Goal: Task Accomplishment & Management: Manage account settings

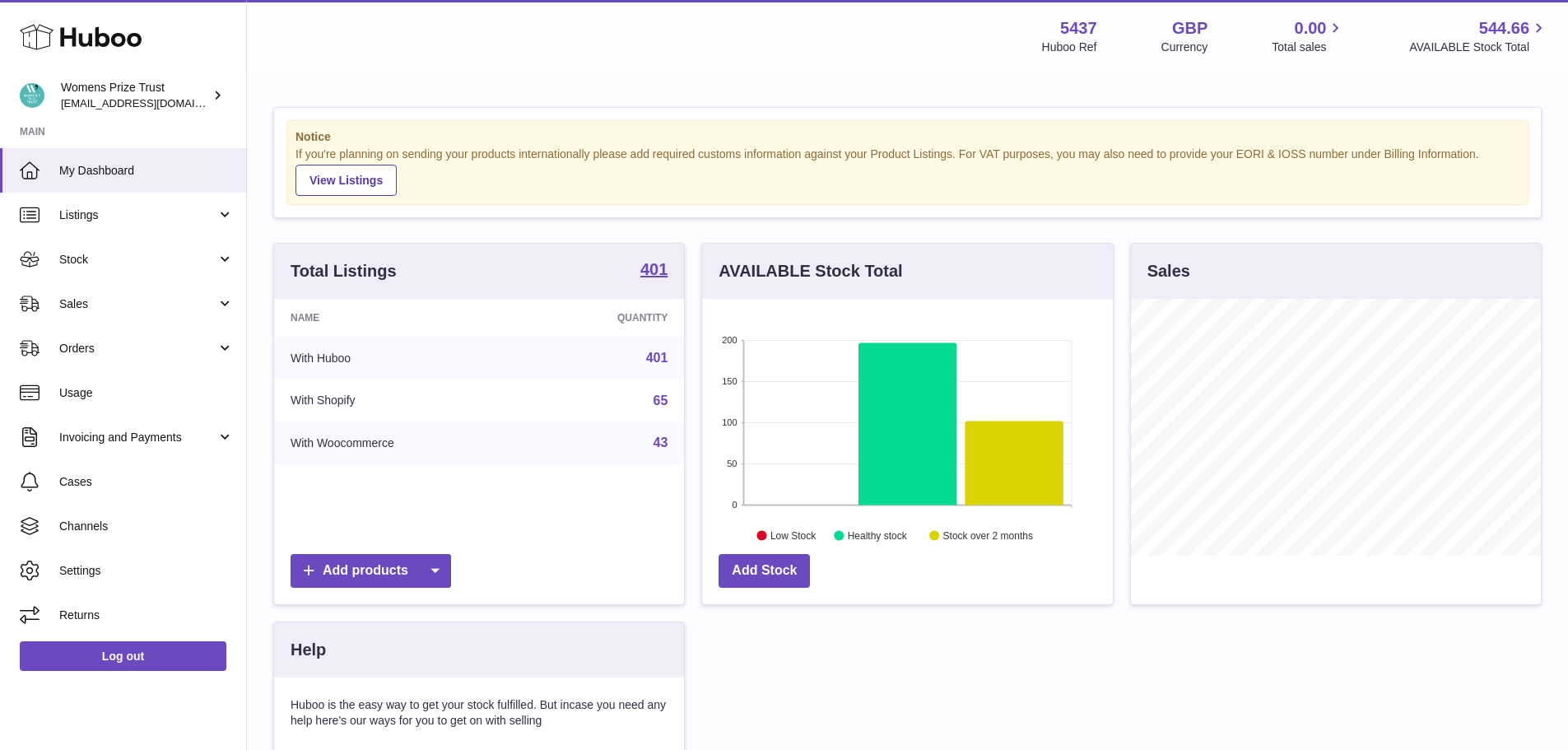
scroll to position [257, 411]
click at [102, 265] on span "Stock" at bounding box center [138, 259] width 157 height 16
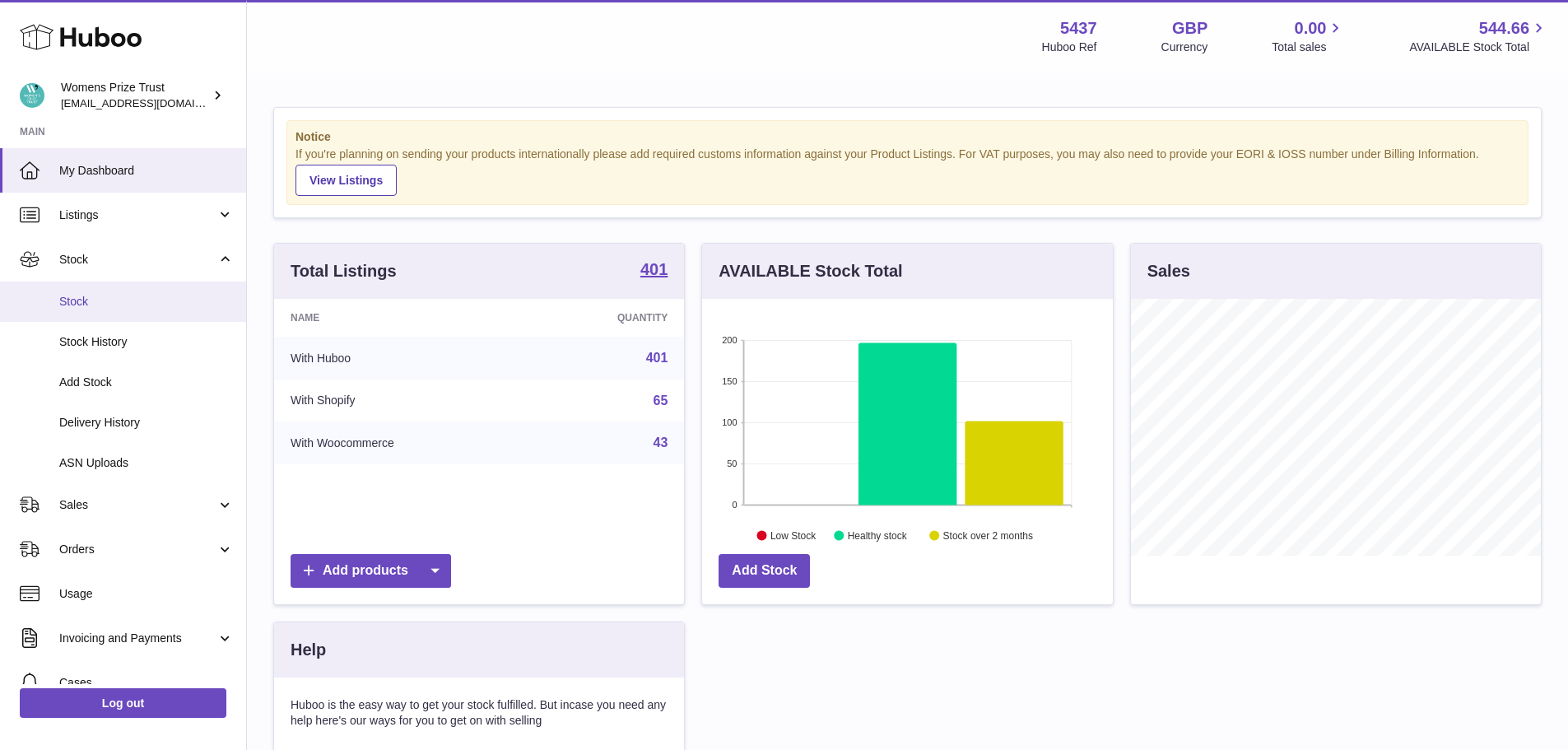
click at [92, 310] on link "Stock" at bounding box center [123, 301] width 246 height 40
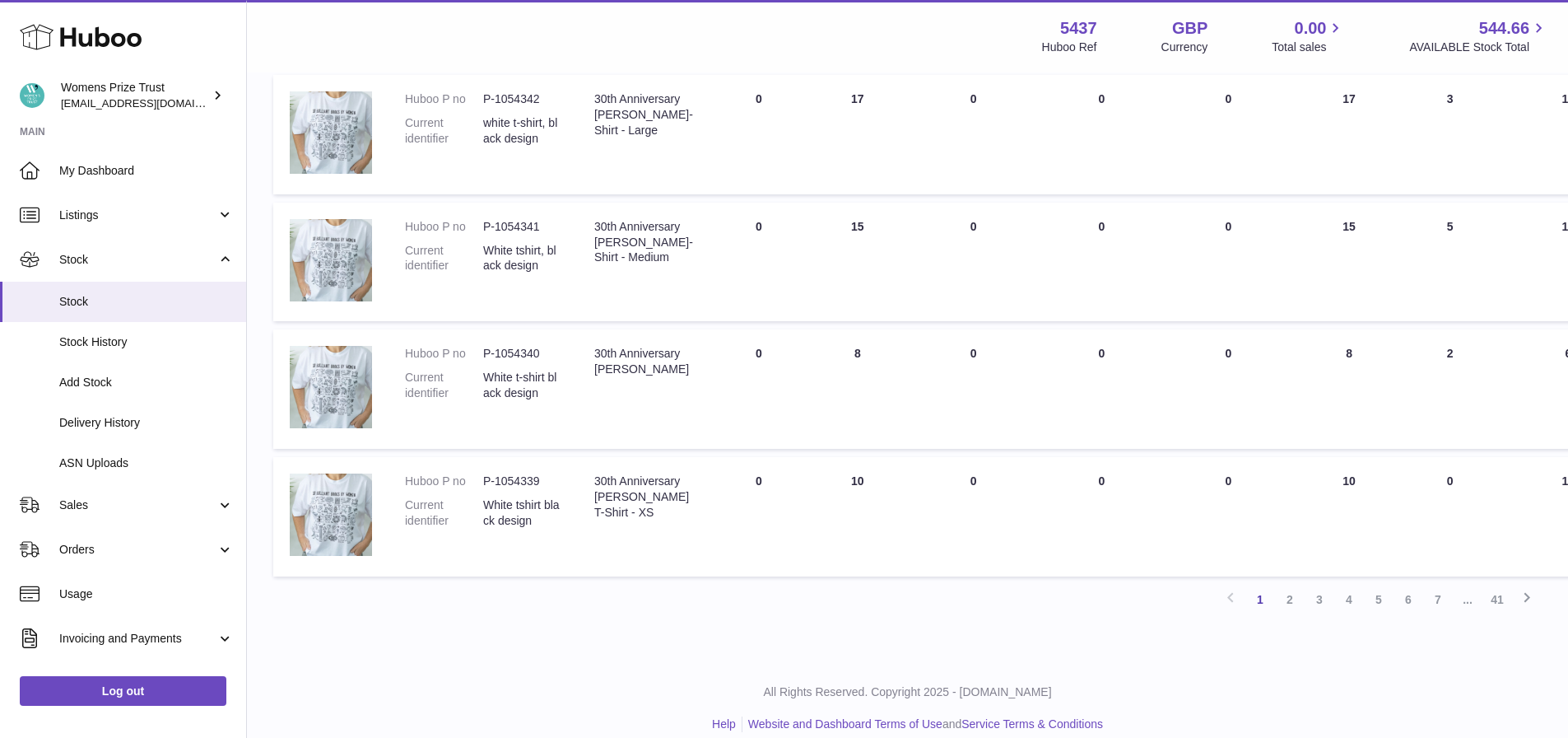
scroll to position [1028, 0]
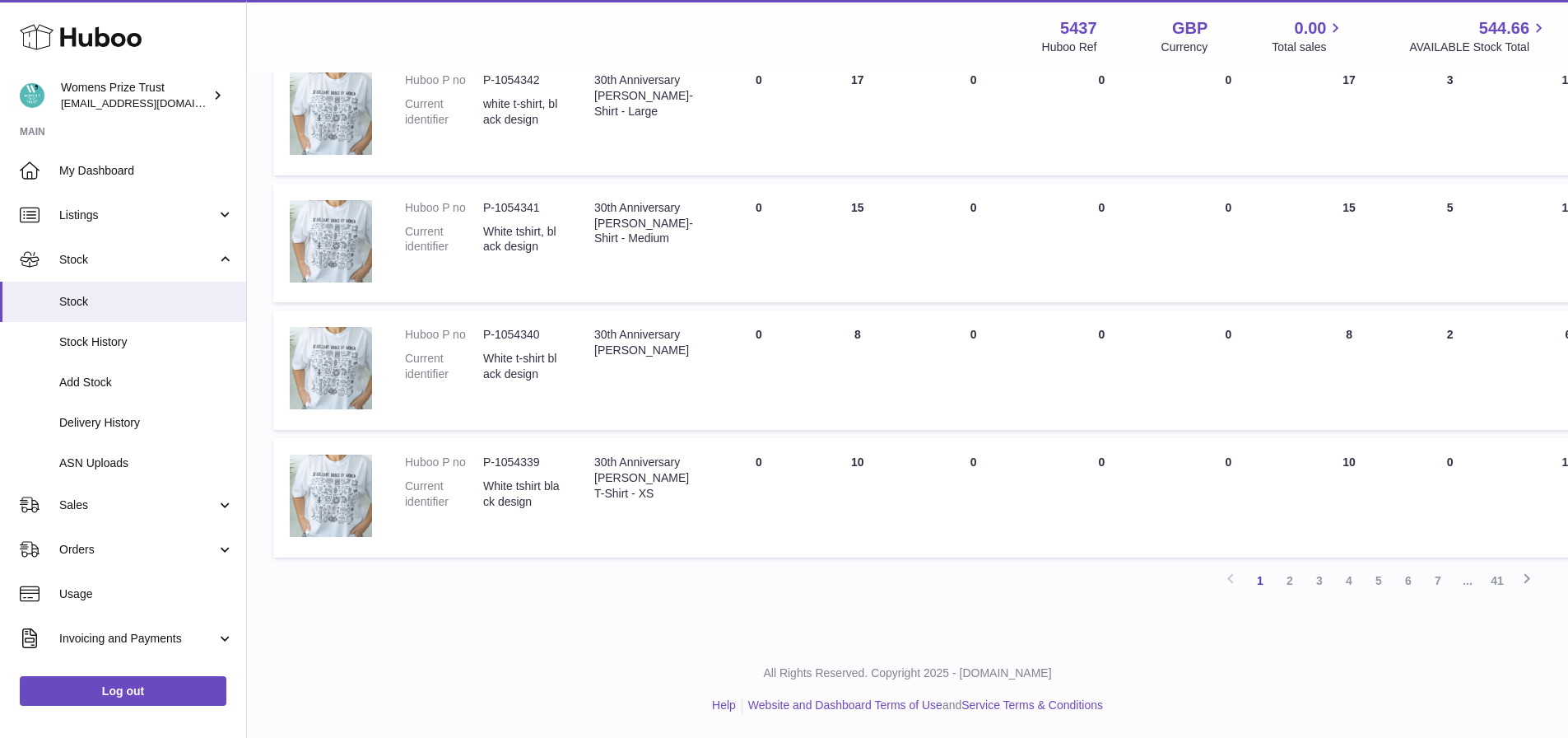
click at [1288, 584] on link "2" at bounding box center [1290, 581] width 30 height 30
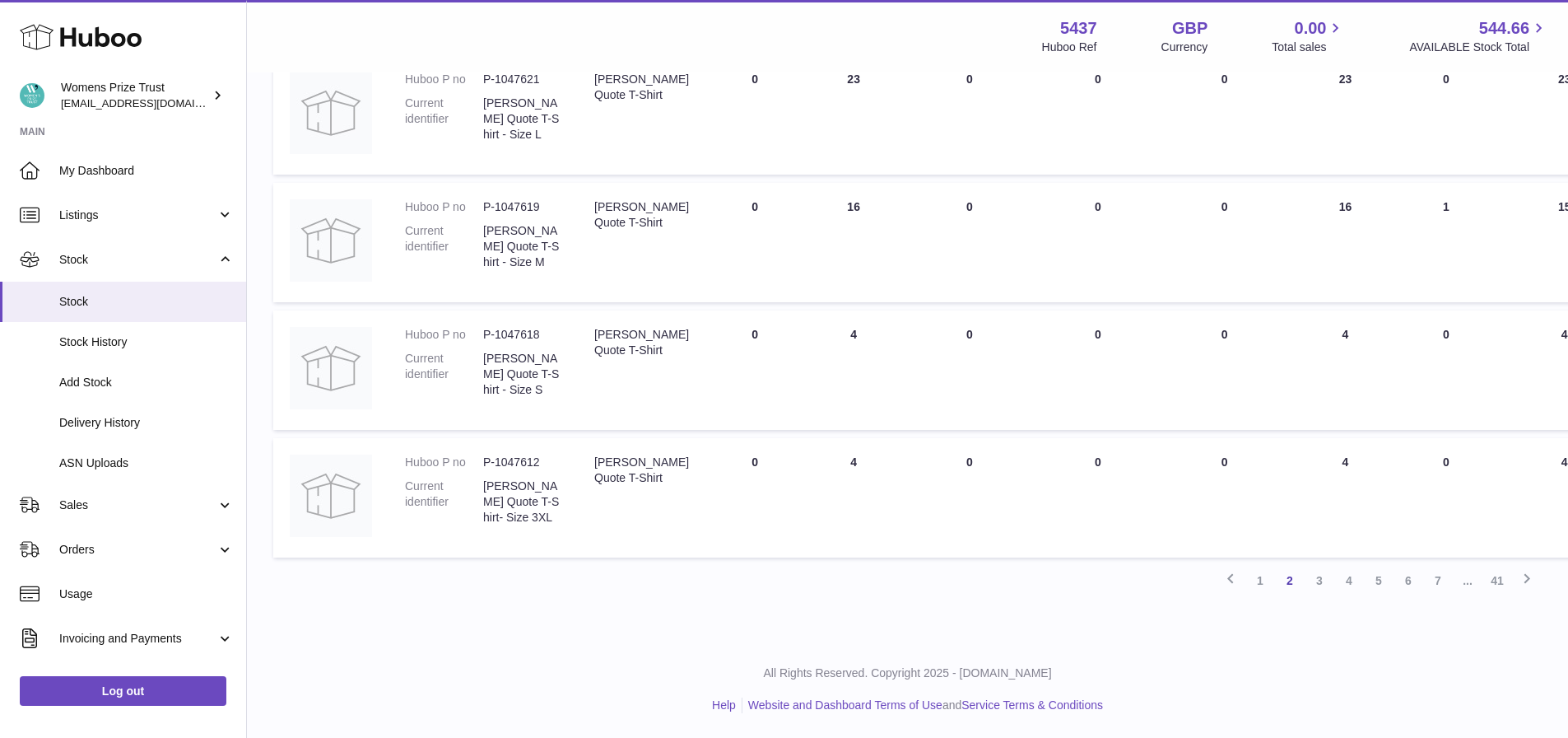
scroll to position [1135, 0]
click at [1325, 574] on link "3" at bounding box center [1320, 581] width 30 height 30
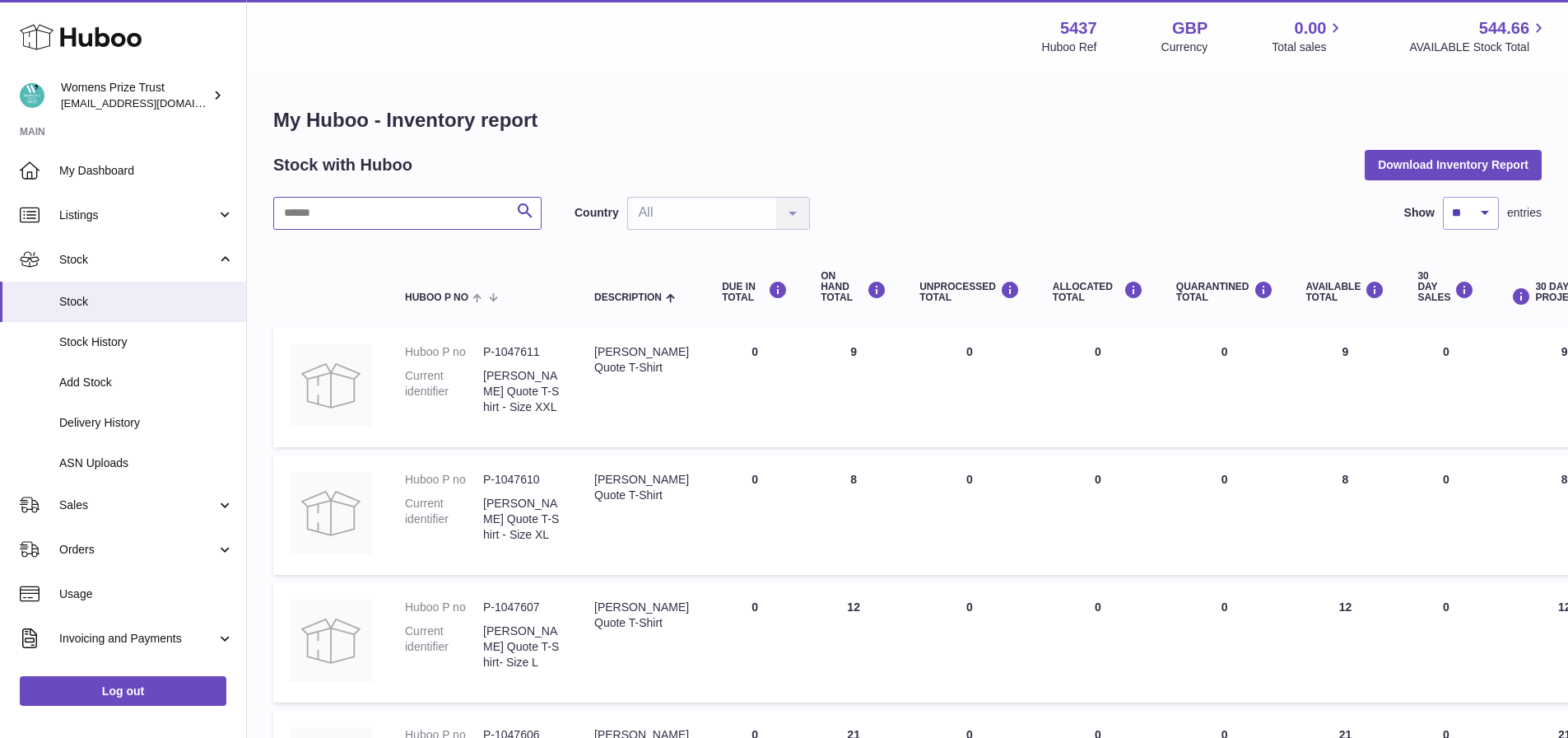
drag, startPoint x: 381, startPoint y: 199, endPoint x: 373, endPoint y: 210, distance: 13.6
click at [381, 203] on input "text" at bounding box center [408, 213] width 269 height 33
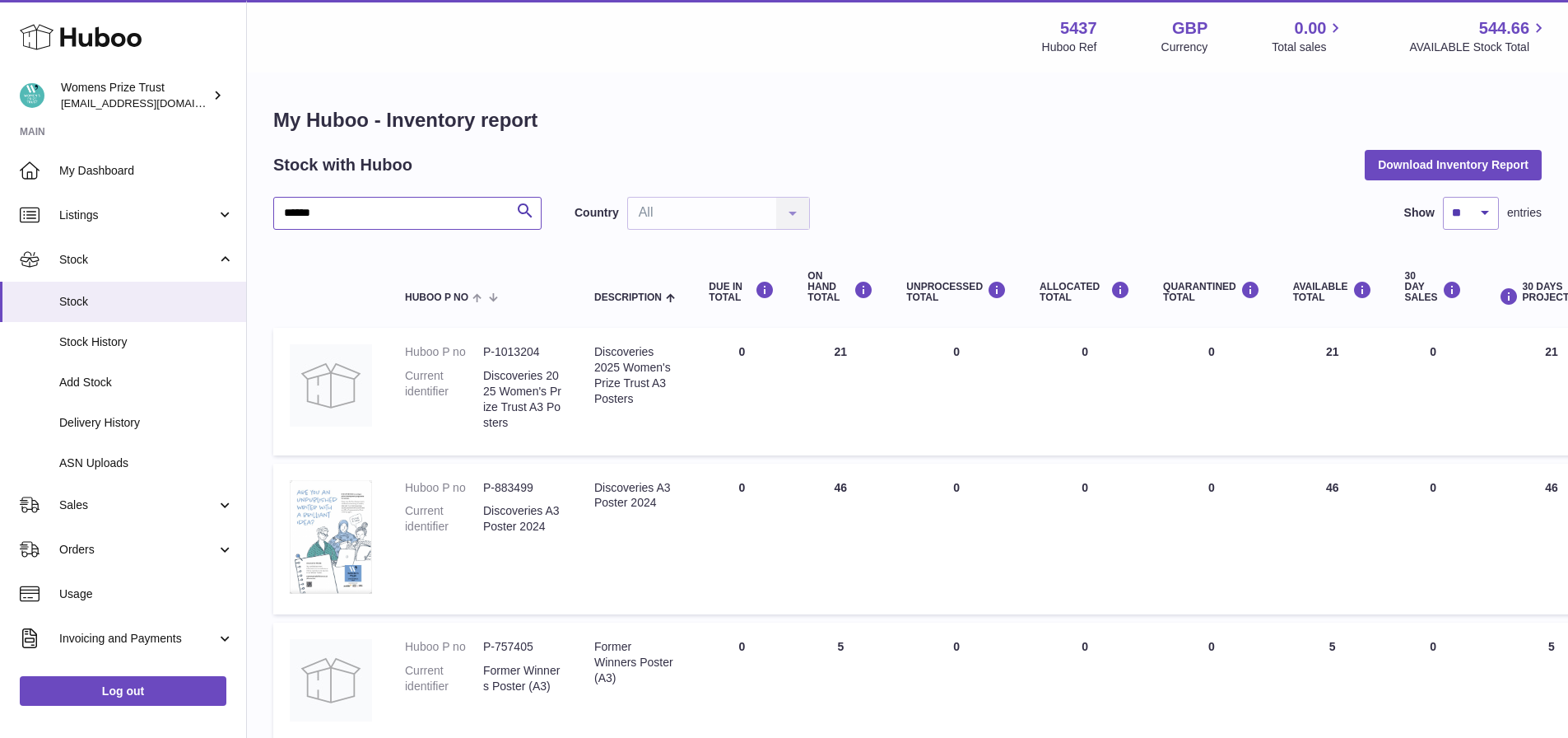
type input "******"
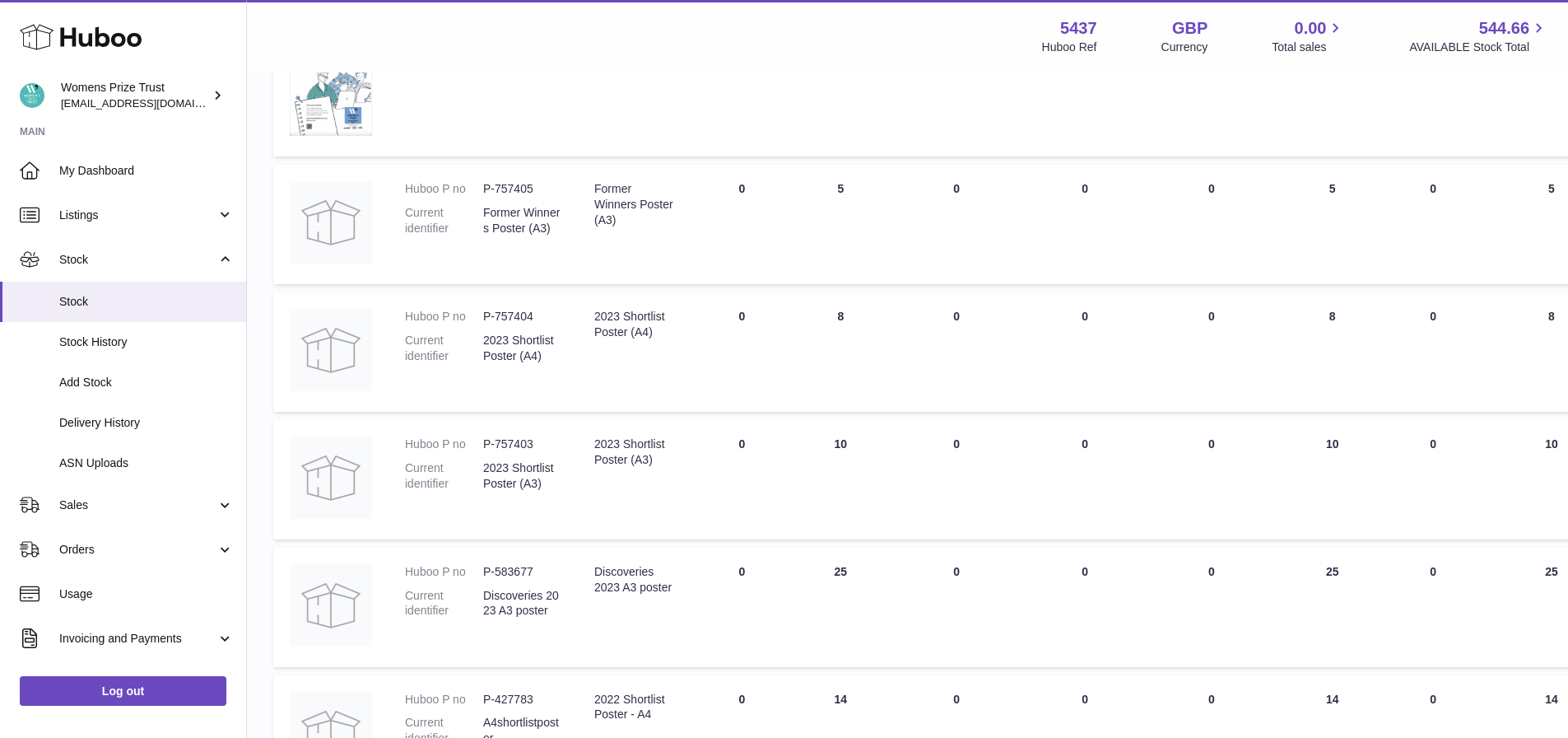
scroll to position [494, 0]
